Goal: Task Accomplishment & Management: Manage account settings

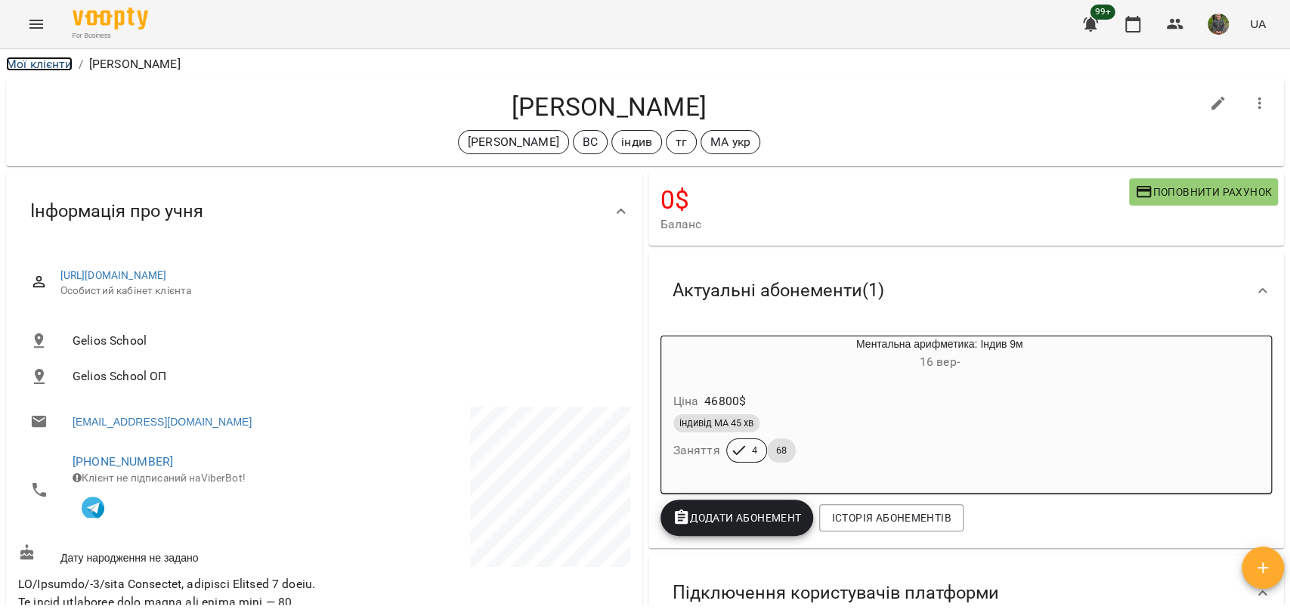
click at [12, 59] on link "Мої клієнти" at bounding box center [39, 64] width 66 height 14
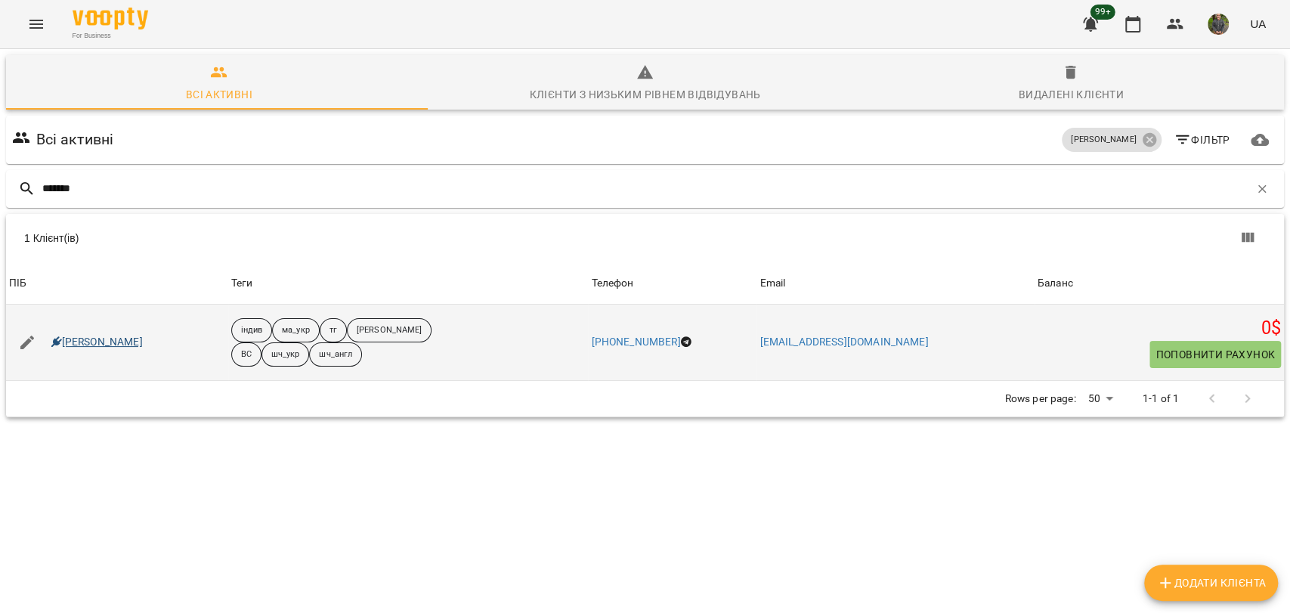
type input "*******"
click at [94, 342] on link "[PERSON_NAME]" at bounding box center [96, 342] width 91 height 15
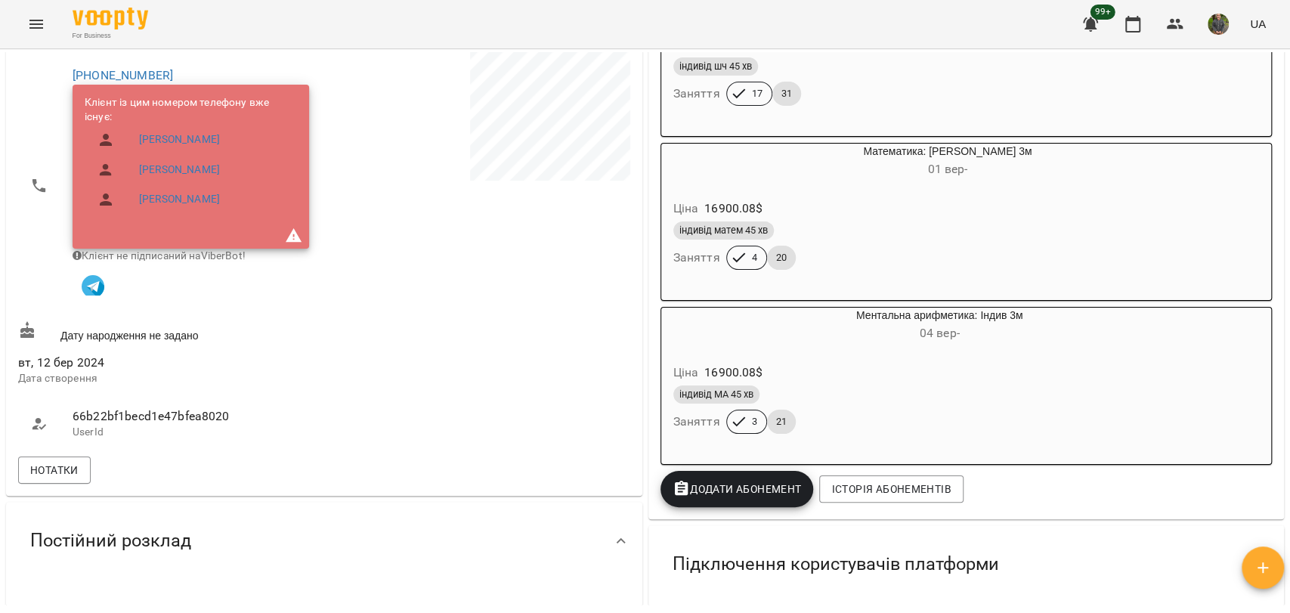
scroll to position [468, 0]
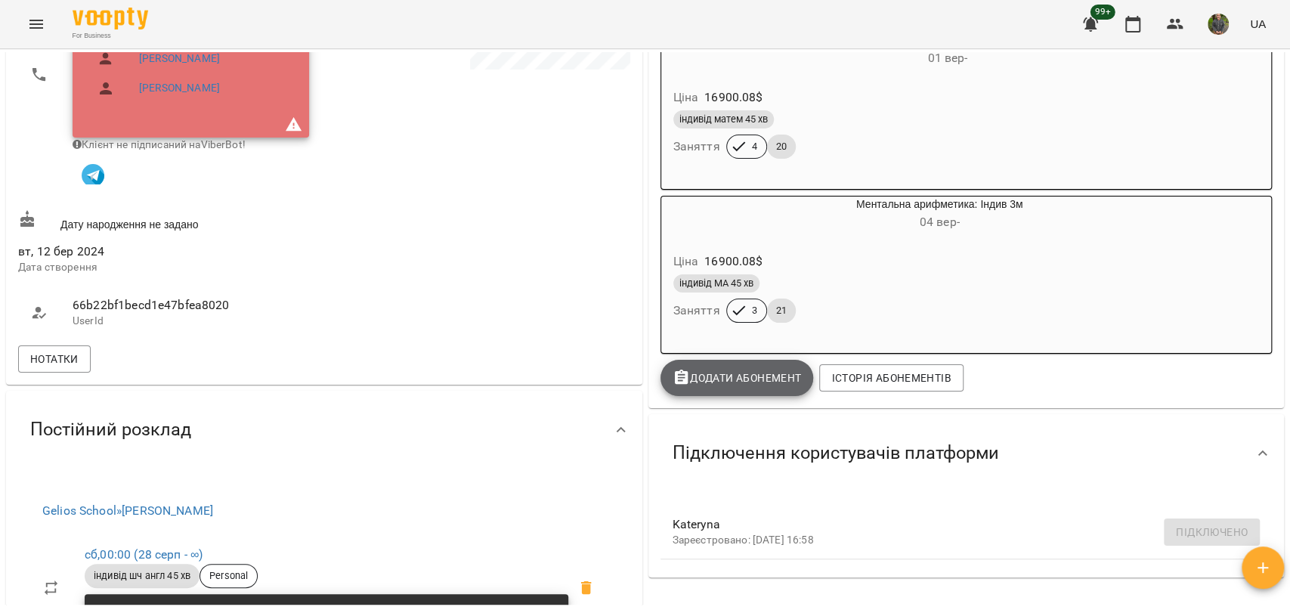
click at [770, 387] on span "Додати Абонемент" at bounding box center [736, 378] width 129 height 18
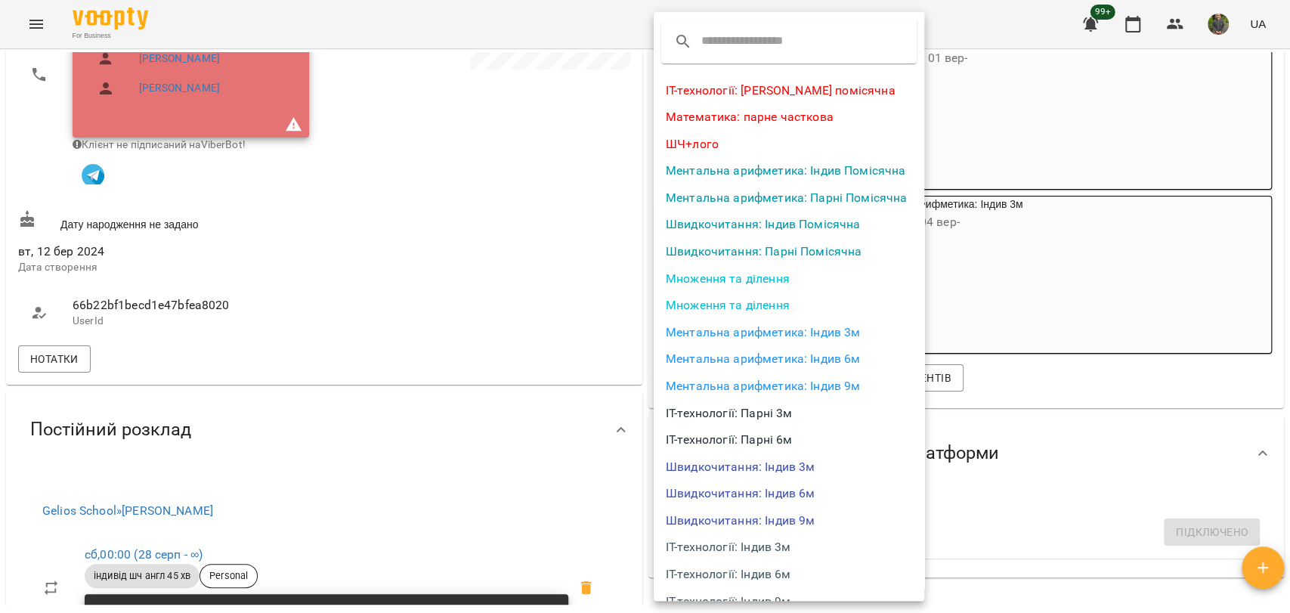
click at [763, 467] on li "Швидкочитання: Індив 3м" at bounding box center [789, 466] width 270 height 27
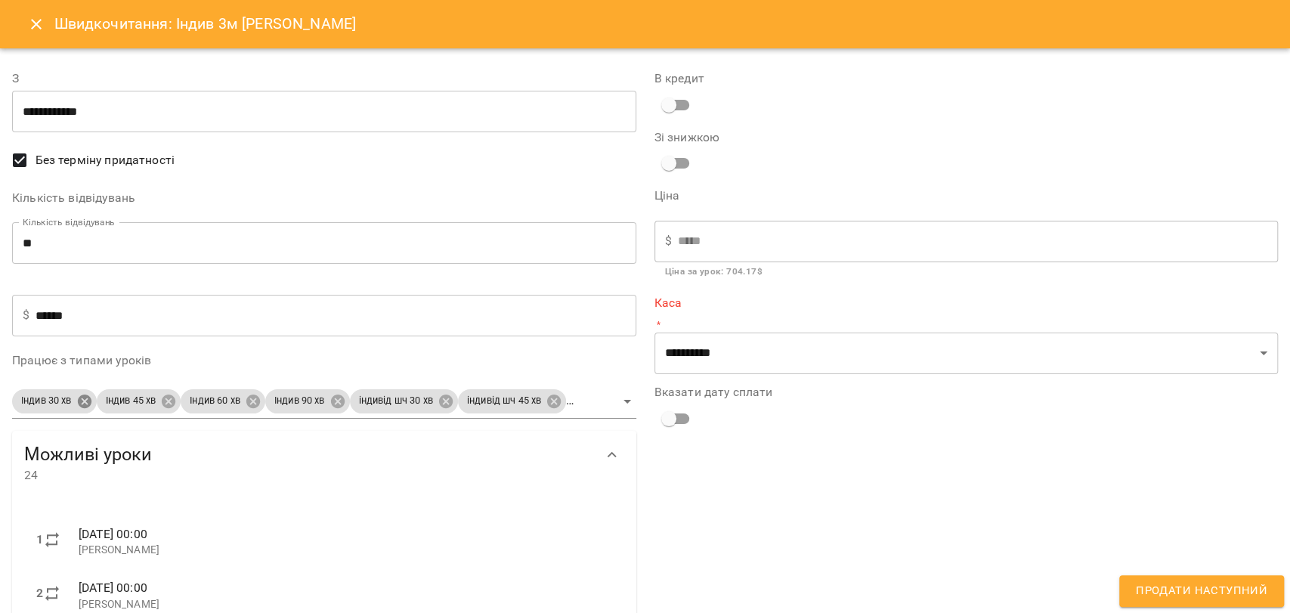
click at [81, 409] on body "For Business 99+ UA Мої клієнти / [PERSON_NAME] [PERSON_NAME] індив ма_укр тг […" at bounding box center [645, 331] width 1290 height 662
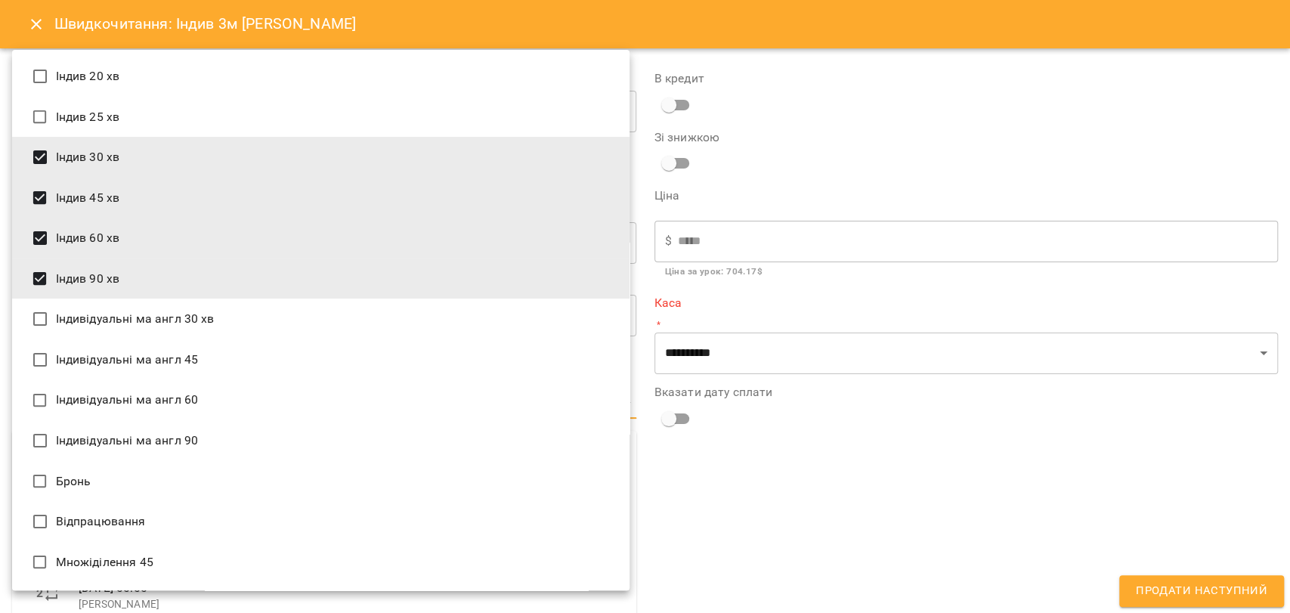
scroll to position [1617, 0]
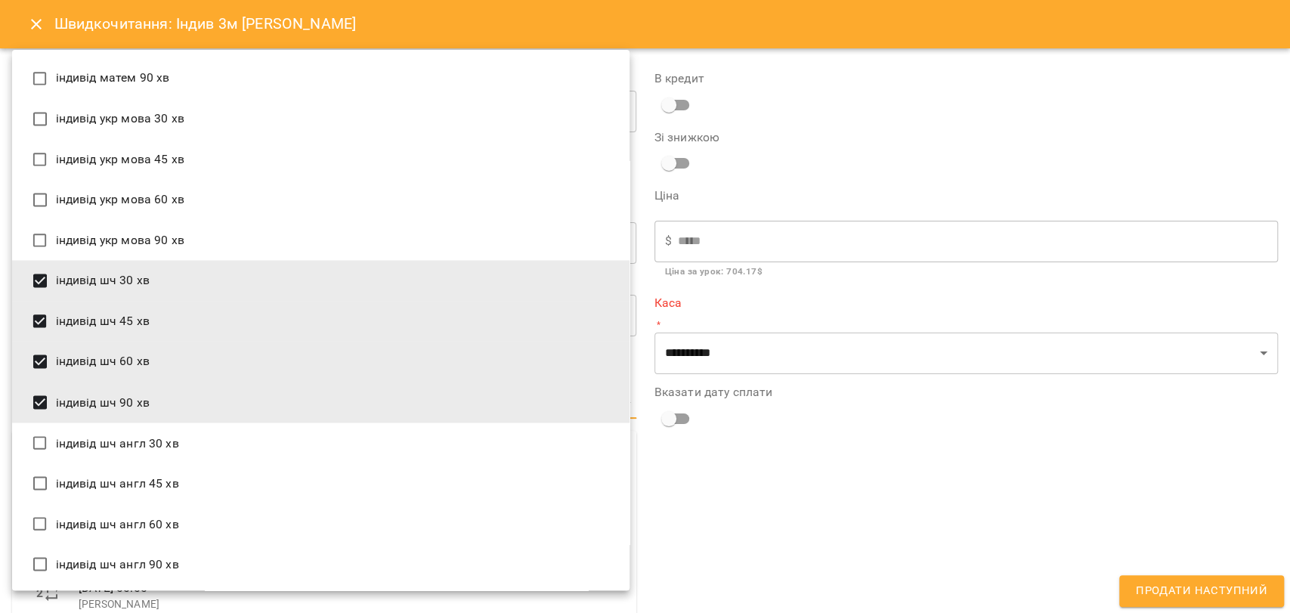
drag, startPoint x: 101, startPoint y: 387, endPoint x: 120, endPoint y: 359, distance: 33.7
click at [100, 386] on li "індивід шч 90 хв" at bounding box center [320, 402] width 617 height 41
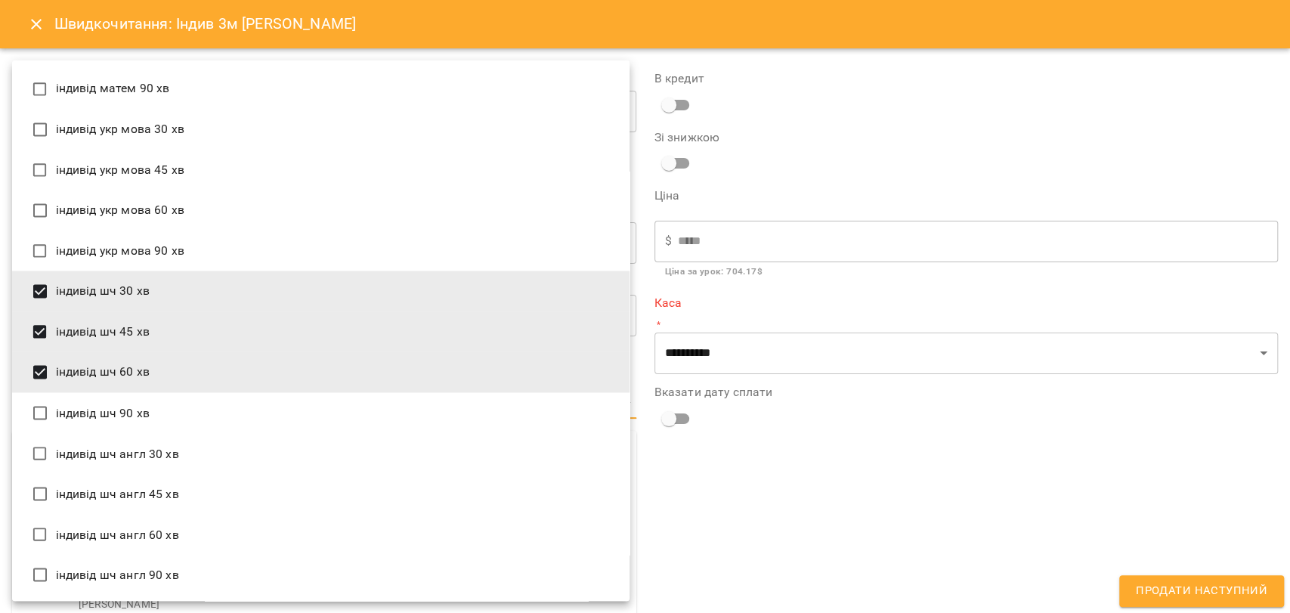
click at [120, 359] on li "індивід шч 60 хв" at bounding box center [320, 371] width 617 height 41
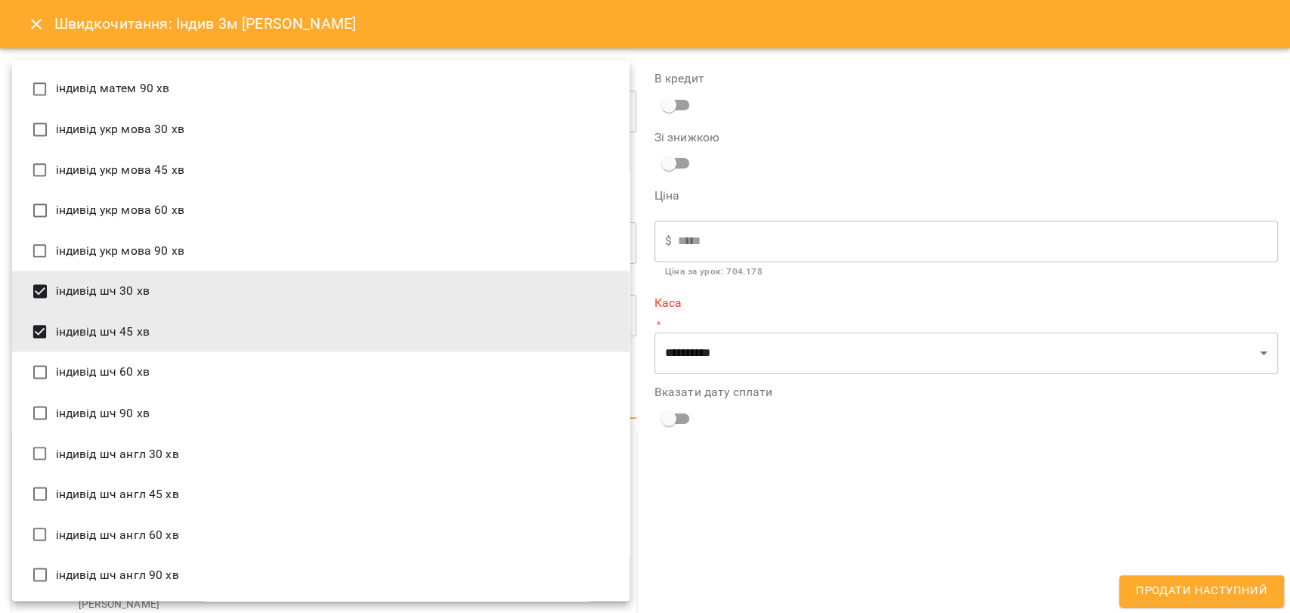
drag, startPoint x: 105, startPoint y: 491, endPoint x: 133, endPoint y: 432, distance: 65.2
click at [105, 490] on li "індивід шч англ 45 хв" at bounding box center [320, 493] width 617 height 41
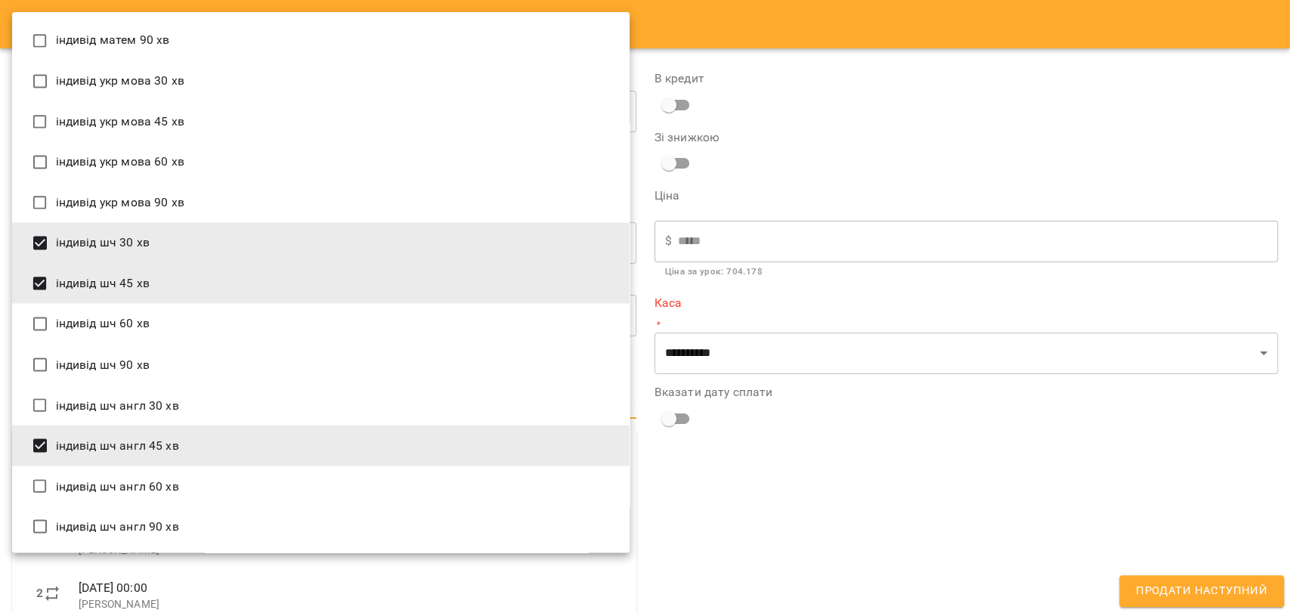
drag, startPoint x: 153, startPoint y: 274, endPoint x: 175, endPoint y: 243, distance: 37.5
click at [155, 272] on li "індивід шч 45 хв" at bounding box center [320, 283] width 617 height 41
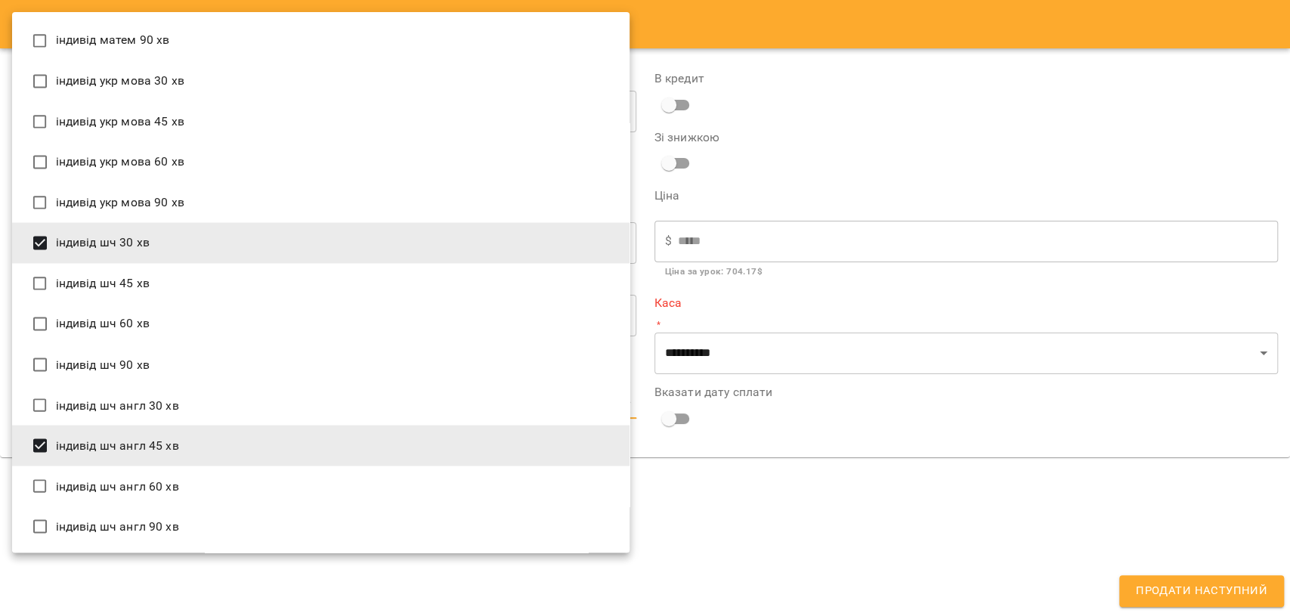
click at [175, 242] on li "індивід шч 30 хв" at bounding box center [320, 242] width 617 height 41
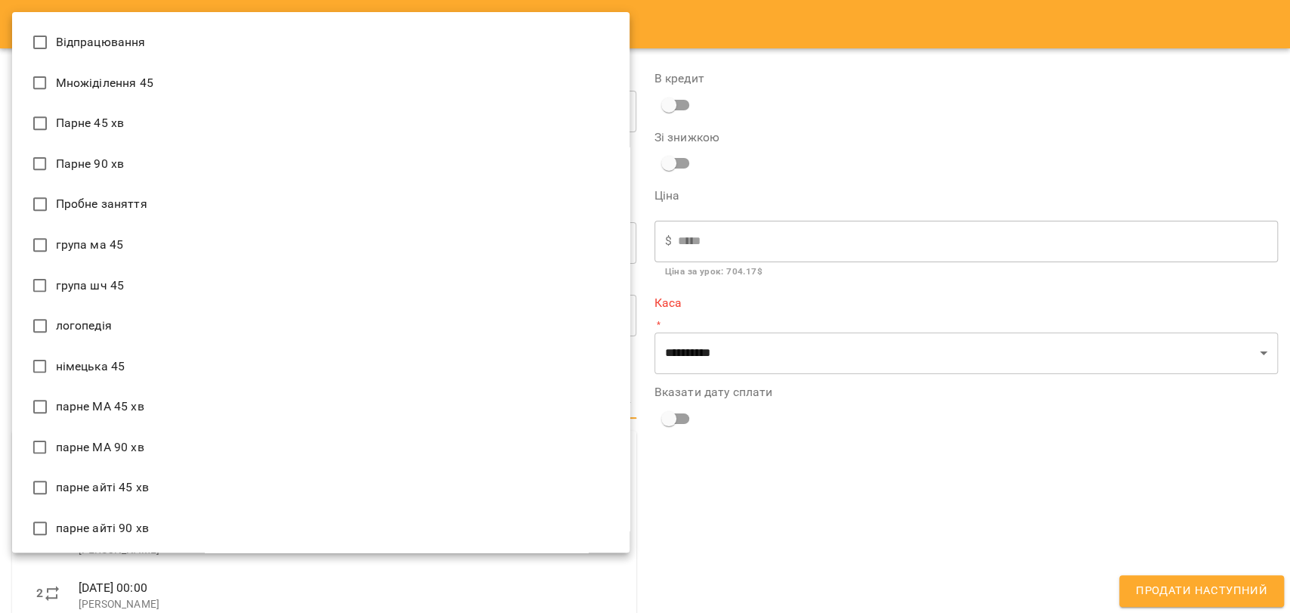
scroll to position [0, 0]
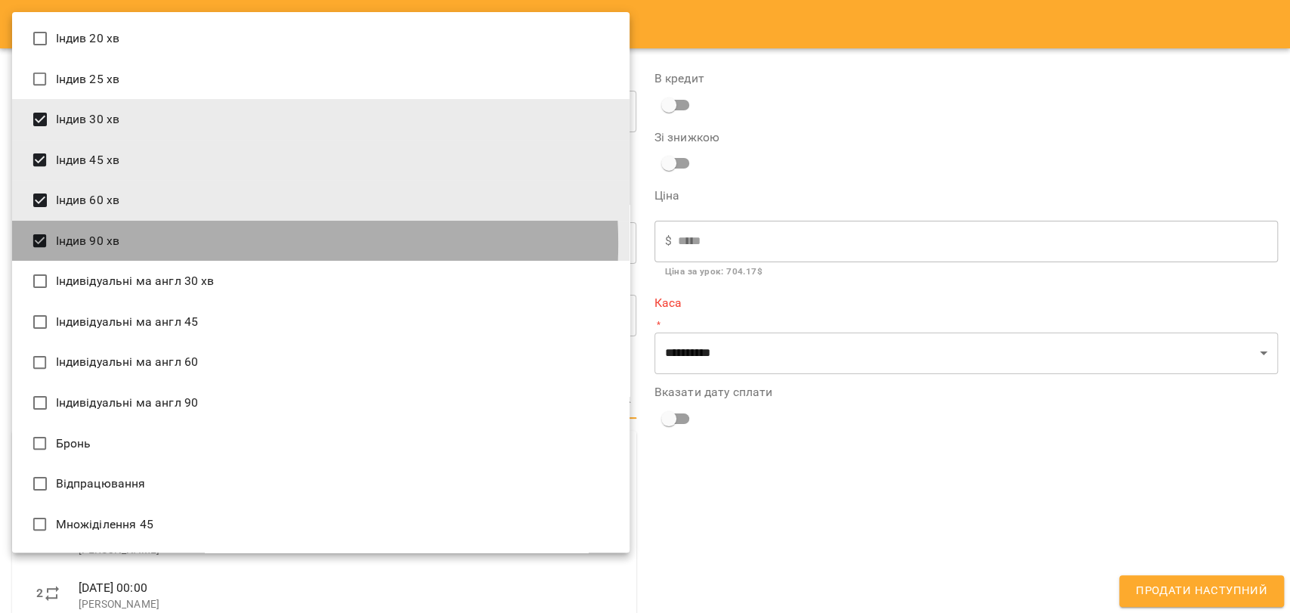
drag, startPoint x: 199, startPoint y: 243, endPoint x: 209, endPoint y: 187, distance: 57.5
click at [199, 243] on li "Індив 90 хв" at bounding box center [320, 241] width 617 height 41
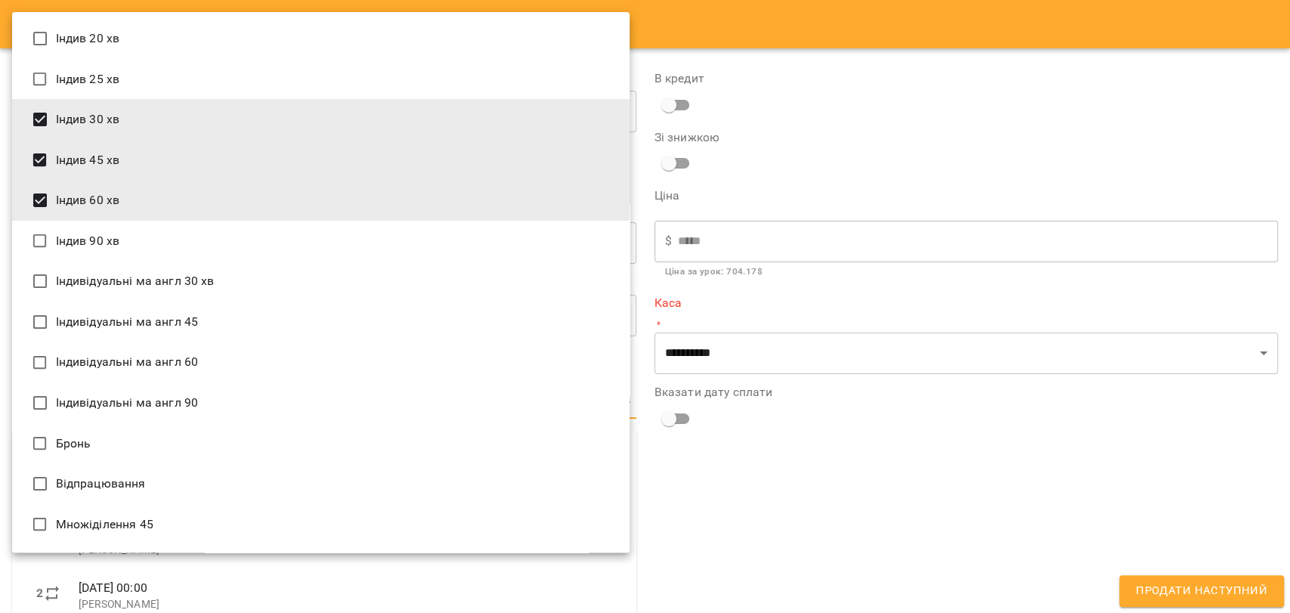
click at [210, 171] on li "Індив 45 хв" at bounding box center [320, 160] width 617 height 41
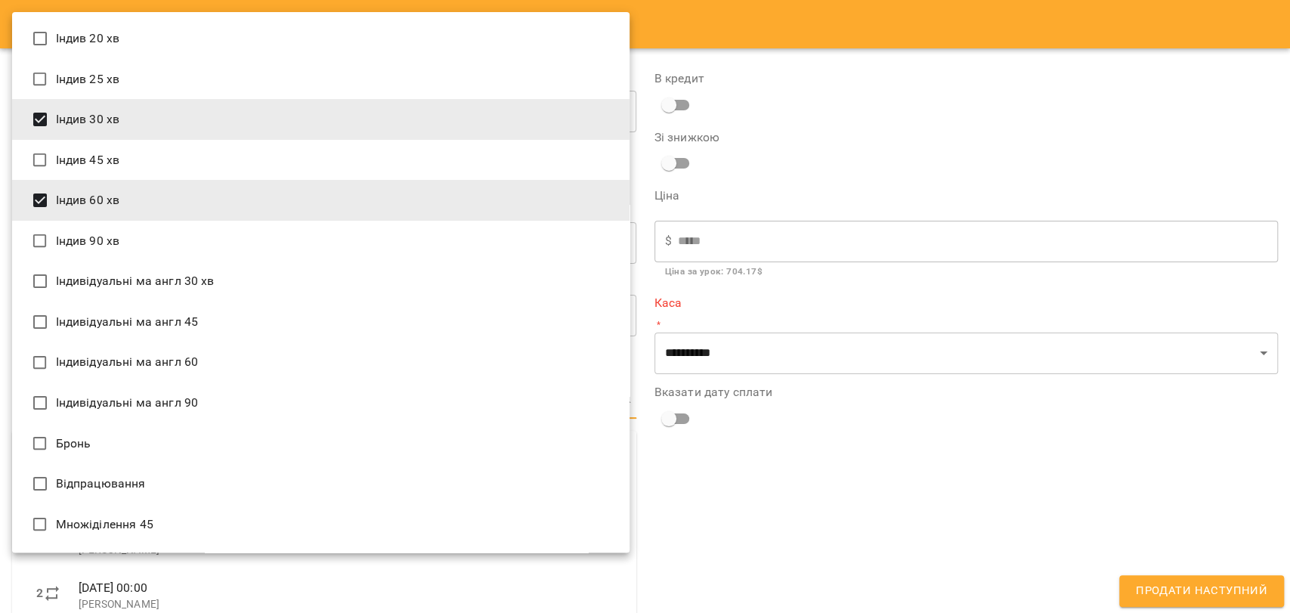
click at [219, 142] on li "Індив 45 хв" at bounding box center [320, 160] width 617 height 41
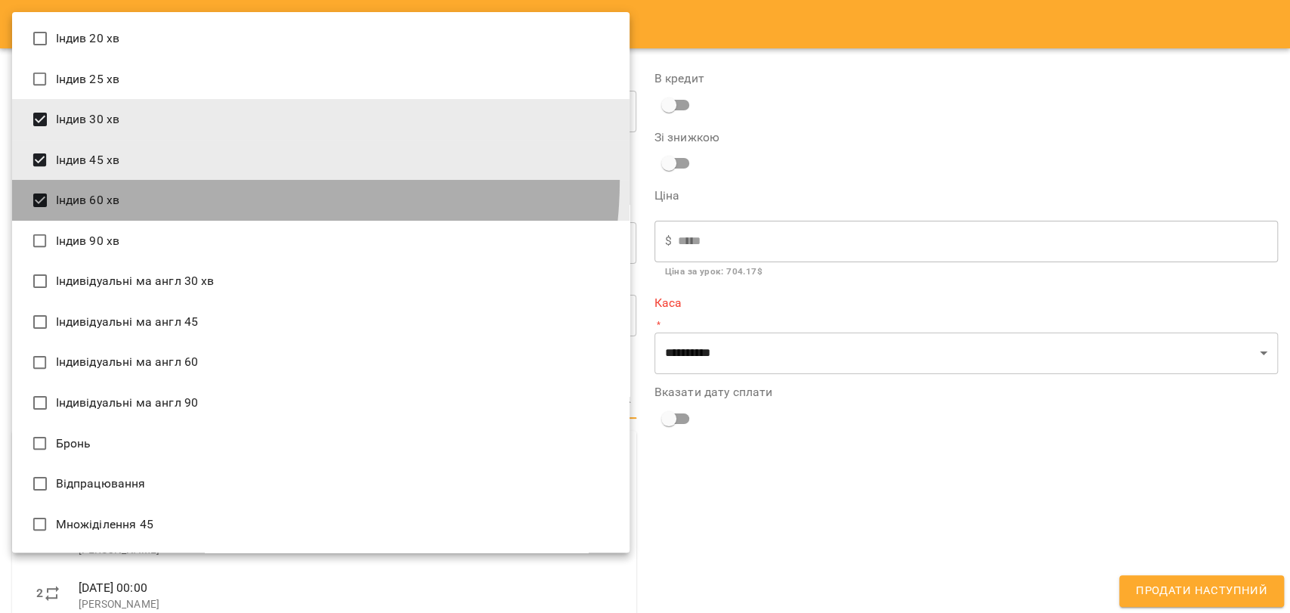
click at [202, 180] on li "Індив 60 хв" at bounding box center [320, 200] width 617 height 41
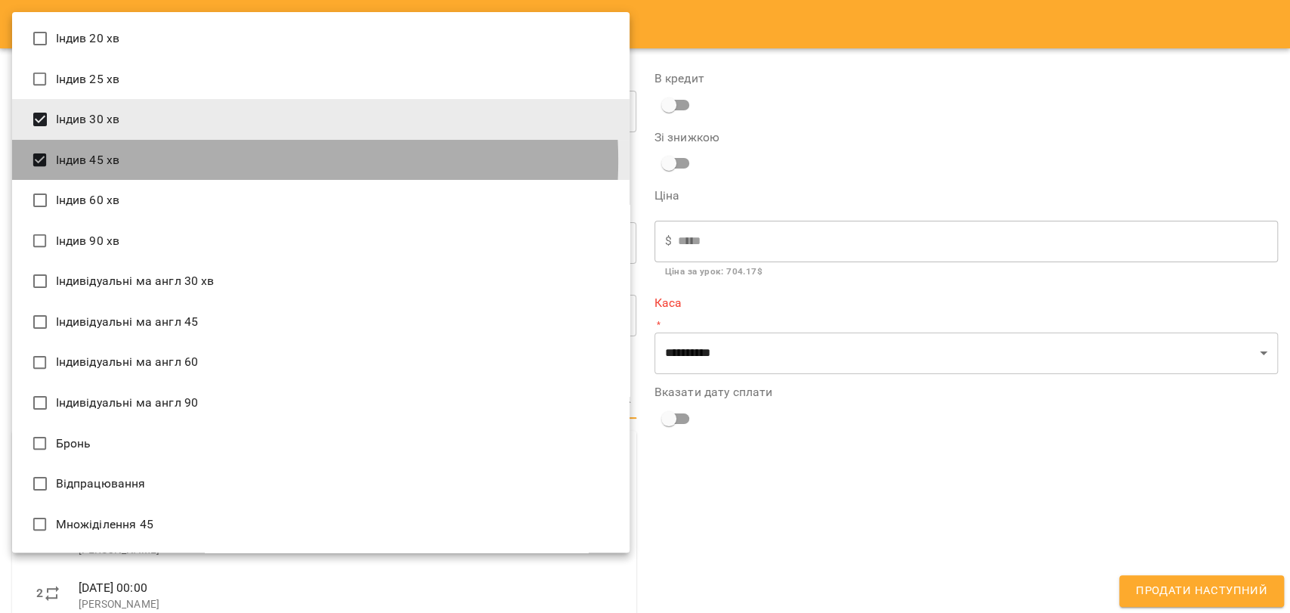
click at [212, 161] on li "Індив 45 хв" at bounding box center [320, 160] width 617 height 41
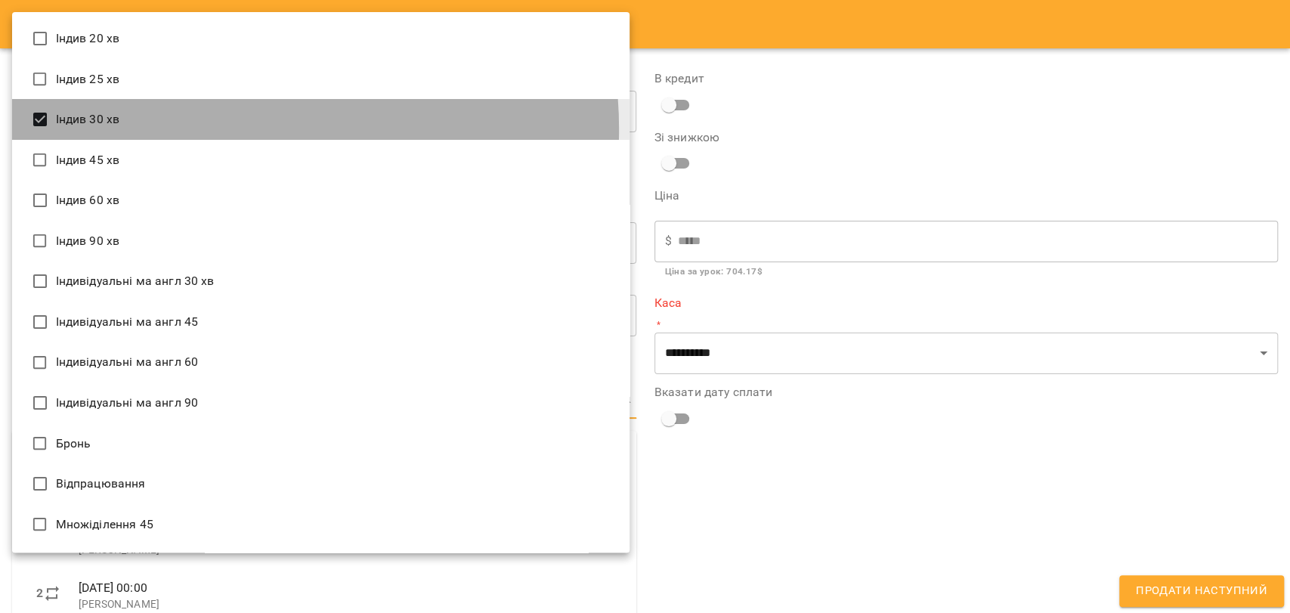
click at [222, 128] on li "Індив 30 хв" at bounding box center [320, 119] width 617 height 41
type input "**********"
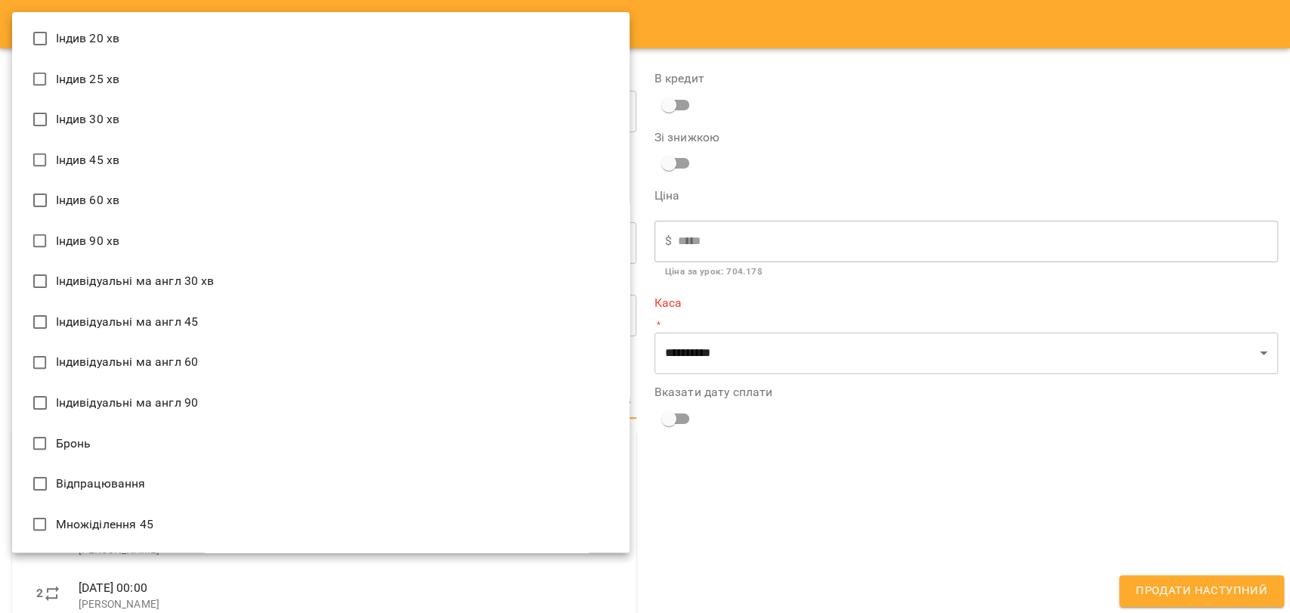
click at [842, 287] on div at bounding box center [645, 306] width 1290 height 613
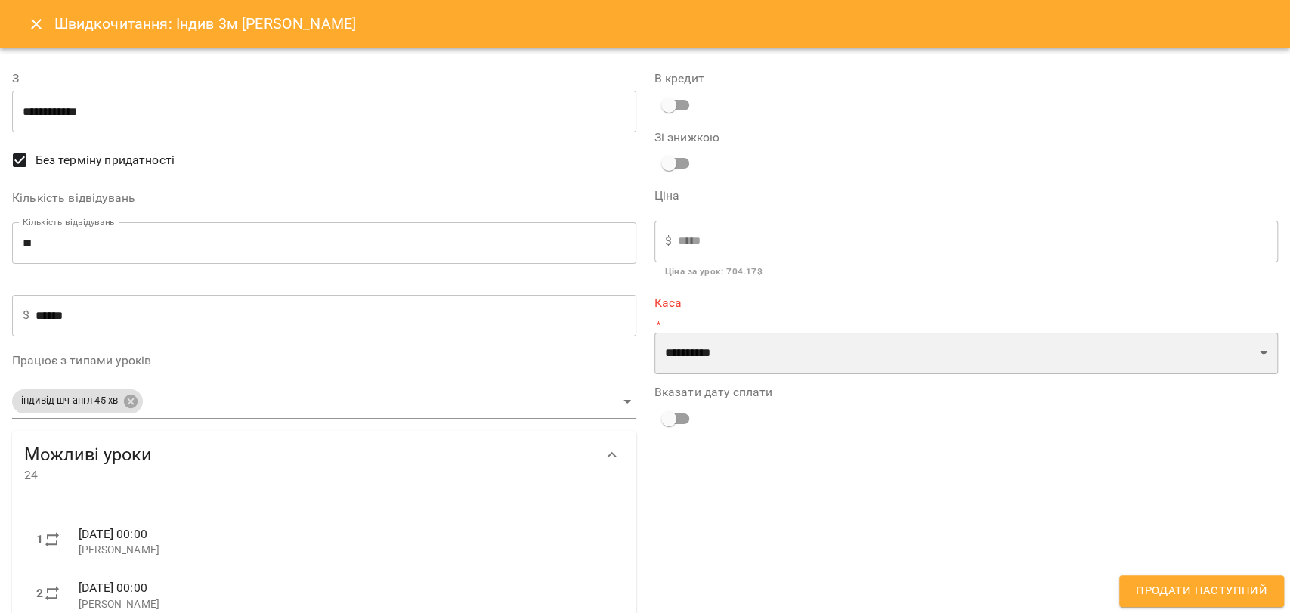
click at [792, 358] on select "**********" at bounding box center [966, 353] width 624 height 42
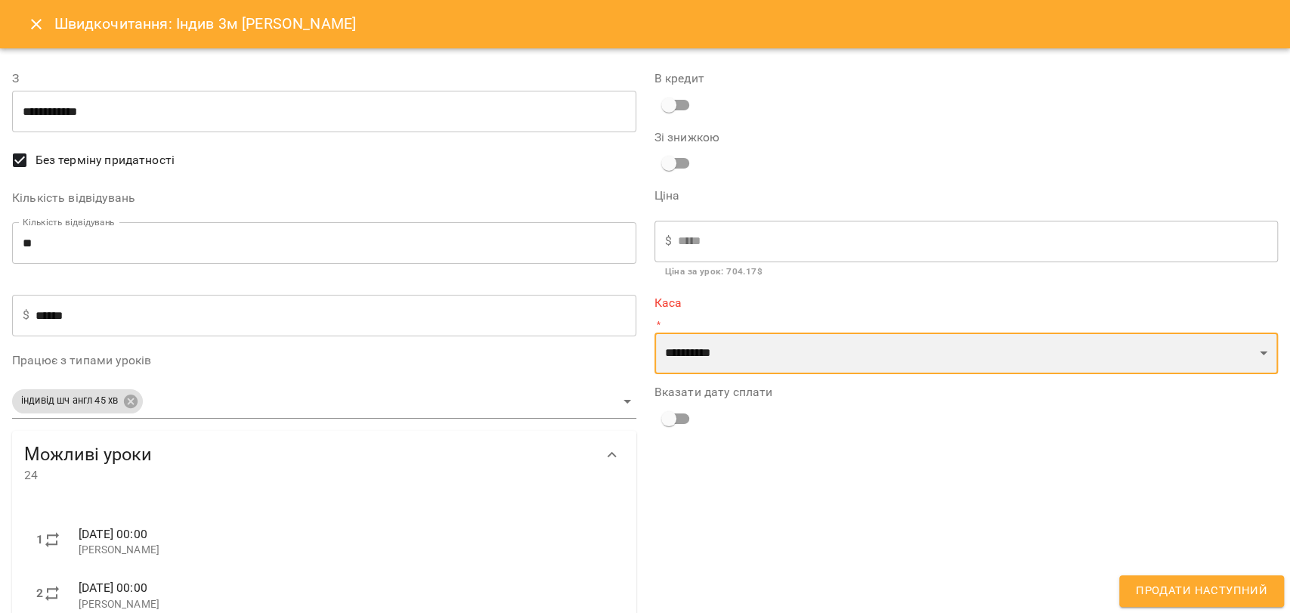
select select "****"
click at [654, 332] on select "**********" at bounding box center [966, 353] width 624 height 42
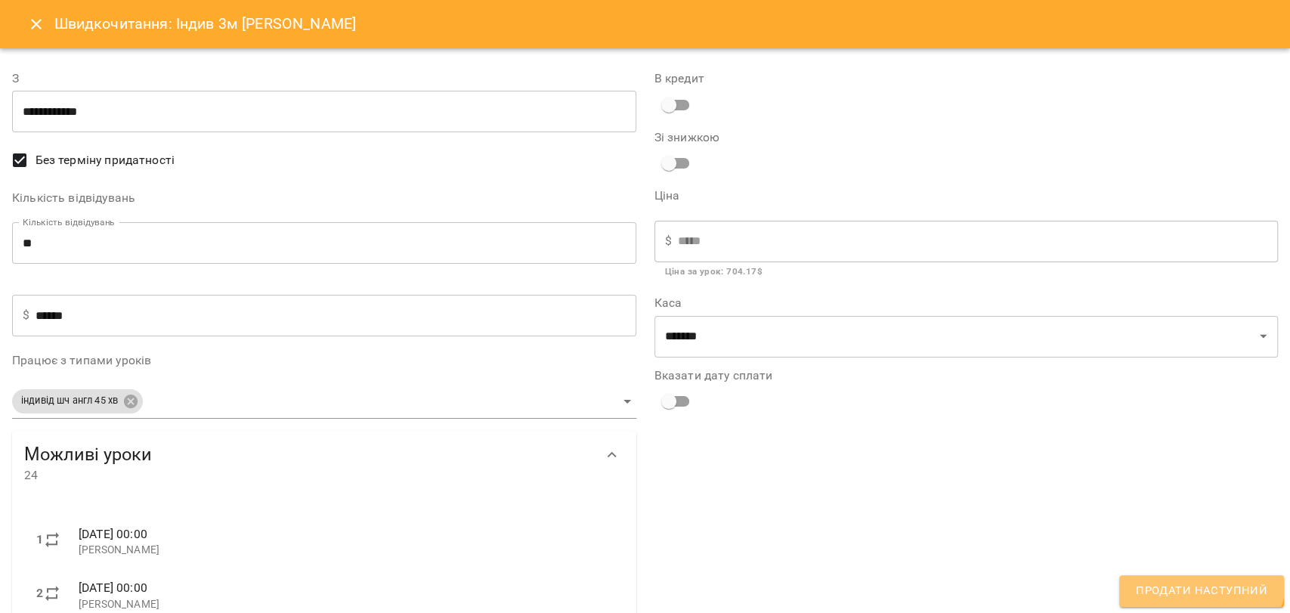
click at [1198, 581] on button "Продати наступний" at bounding box center [1201, 591] width 165 height 32
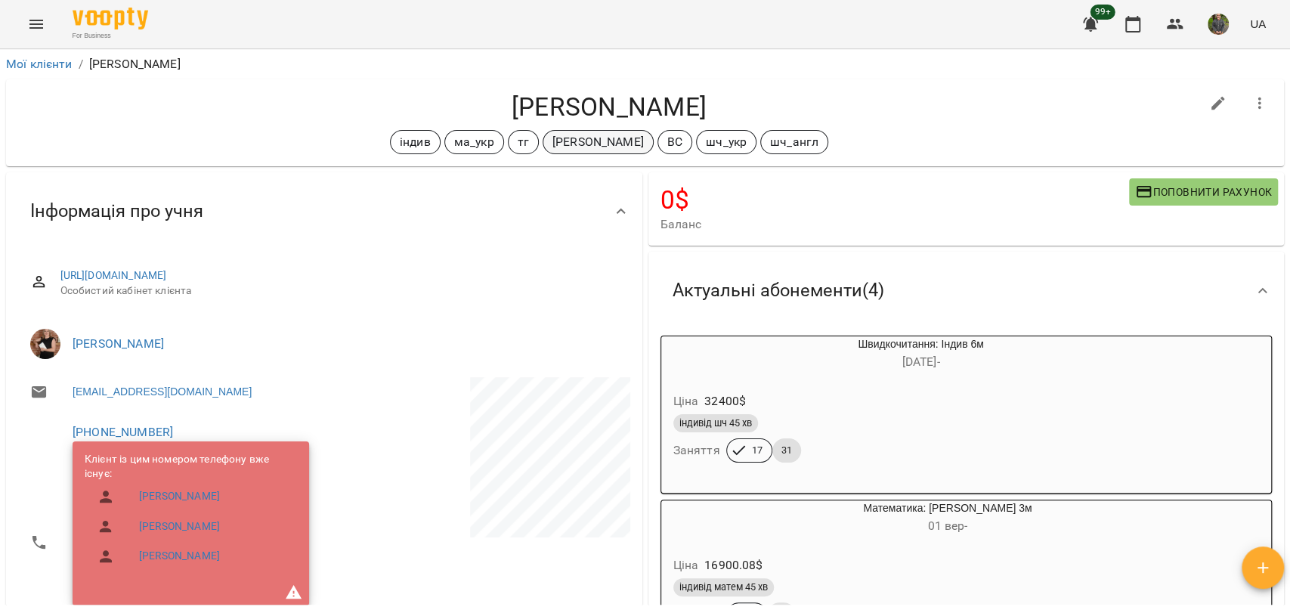
click at [552, 140] on p "[PERSON_NAME]" at bounding box center [597, 142] width 91 height 18
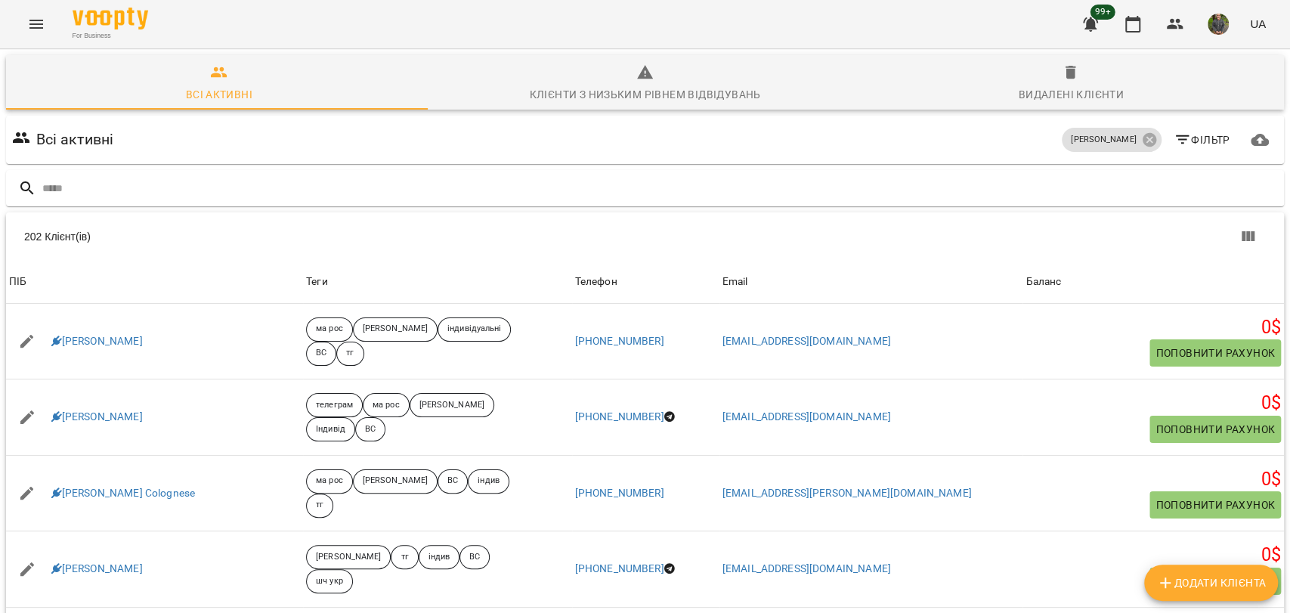
type input "*"
